Goal: Information Seeking & Learning: Compare options

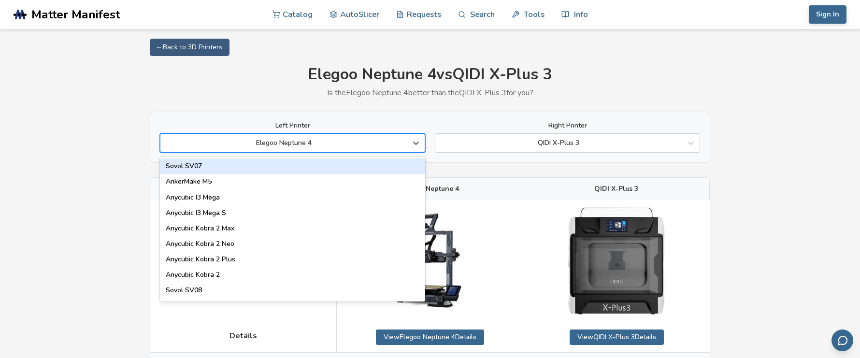
click at [368, 144] on div at bounding box center [283, 143] width 237 height 10
click at [416, 143] on icon at bounding box center [416, 143] width 6 height 3
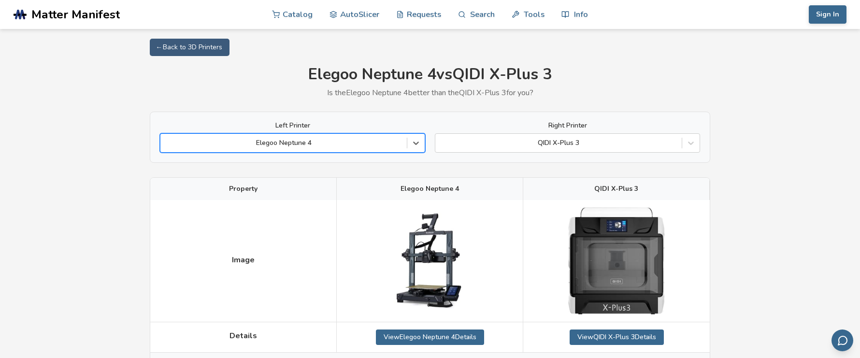
click at [416, 143] on icon at bounding box center [416, 143] width 6 height 3
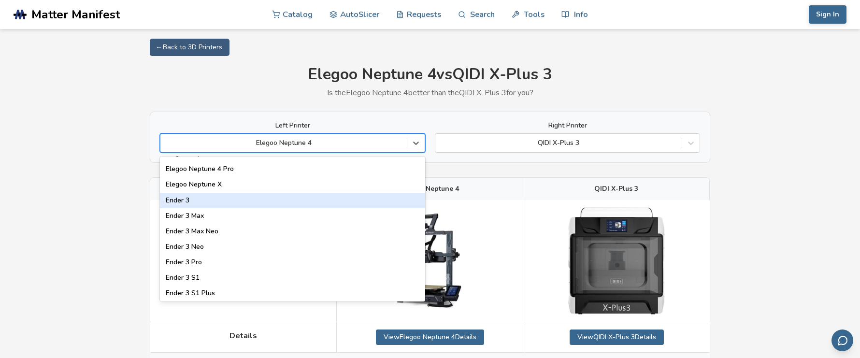
scroll to position [771, 0]
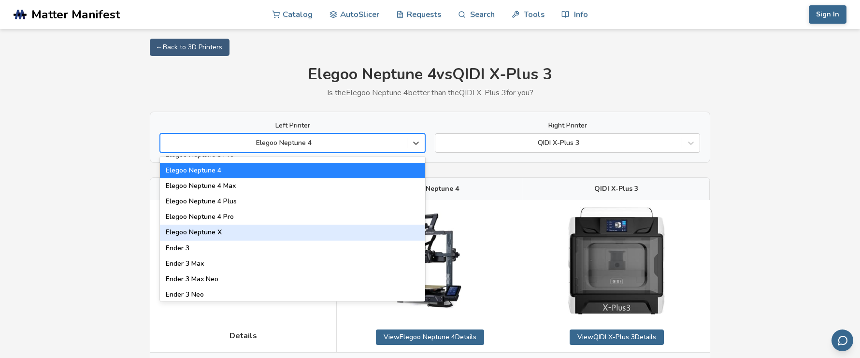
click at [204, 229] on div "Elegoo Neptune X" at bounding box center [292, 232] width 265 height 15
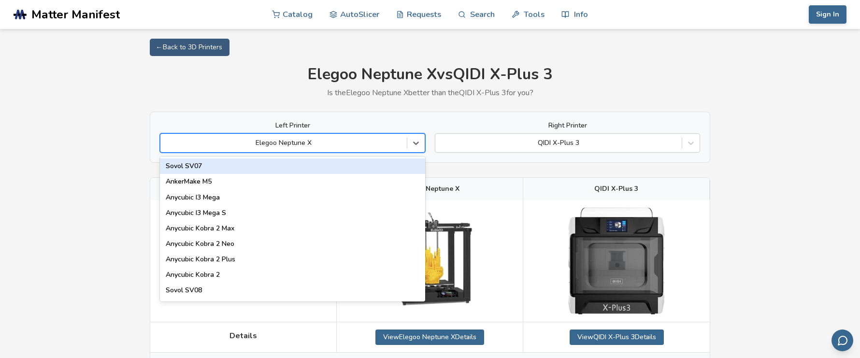
click at [320, 143] on div at bounding box center [283, 143] width 237 height 10
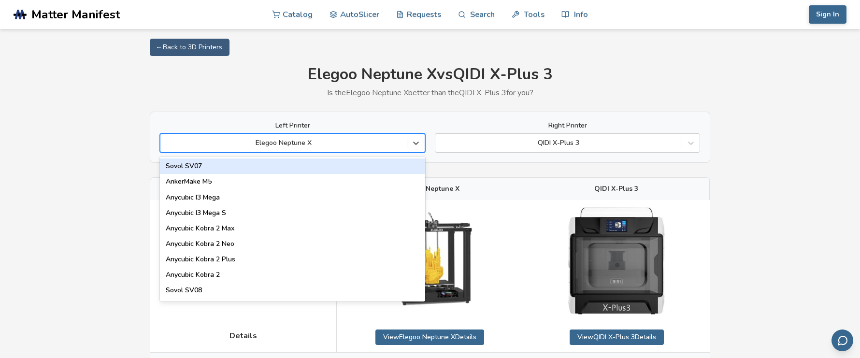
click at [229, 138] on div at bounding box center [283, 143] width 237 height 10
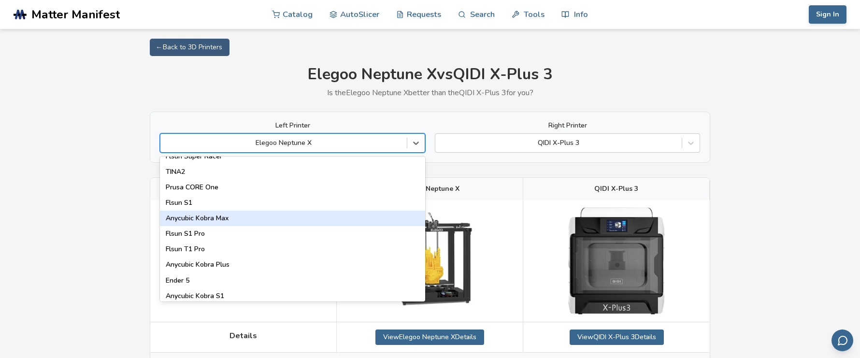
scroll to position [143, 0]
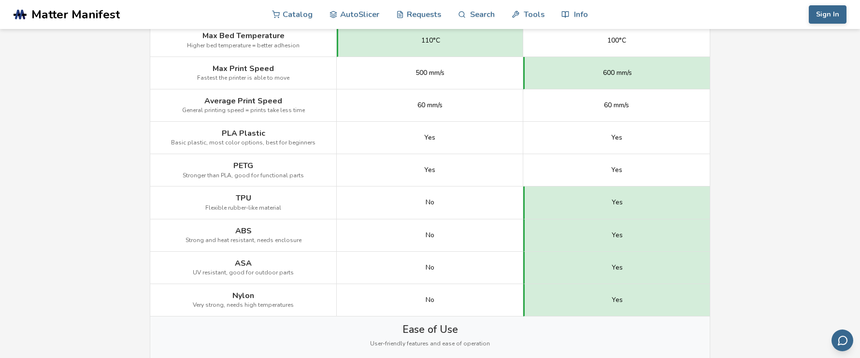
click at [183, 318] on div "Ease of Use User-friendly features and ease of operation" at bounding box center [429, 342] width 559 height 52
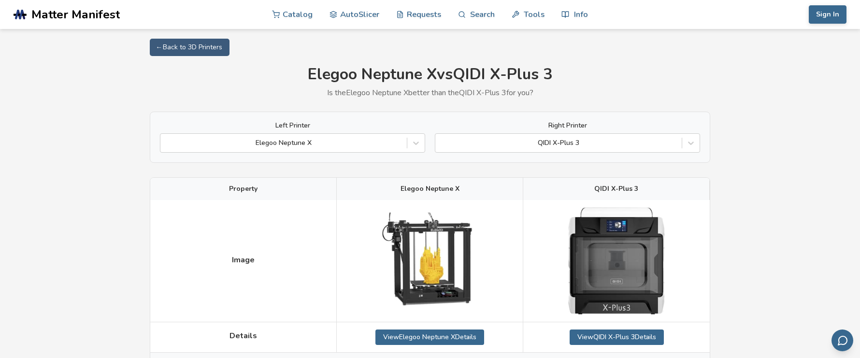
click at [464, 73] on h1 "Elegoo Neptune X vs QIDI X-Plus 3" at bounding box center [430, 75] width 560 height 18
click at [189, 43] on link "← Back to 3D Printers" at bounding box center [190, 47] width 80 height 17
select select "**********"
